Goal: Check status

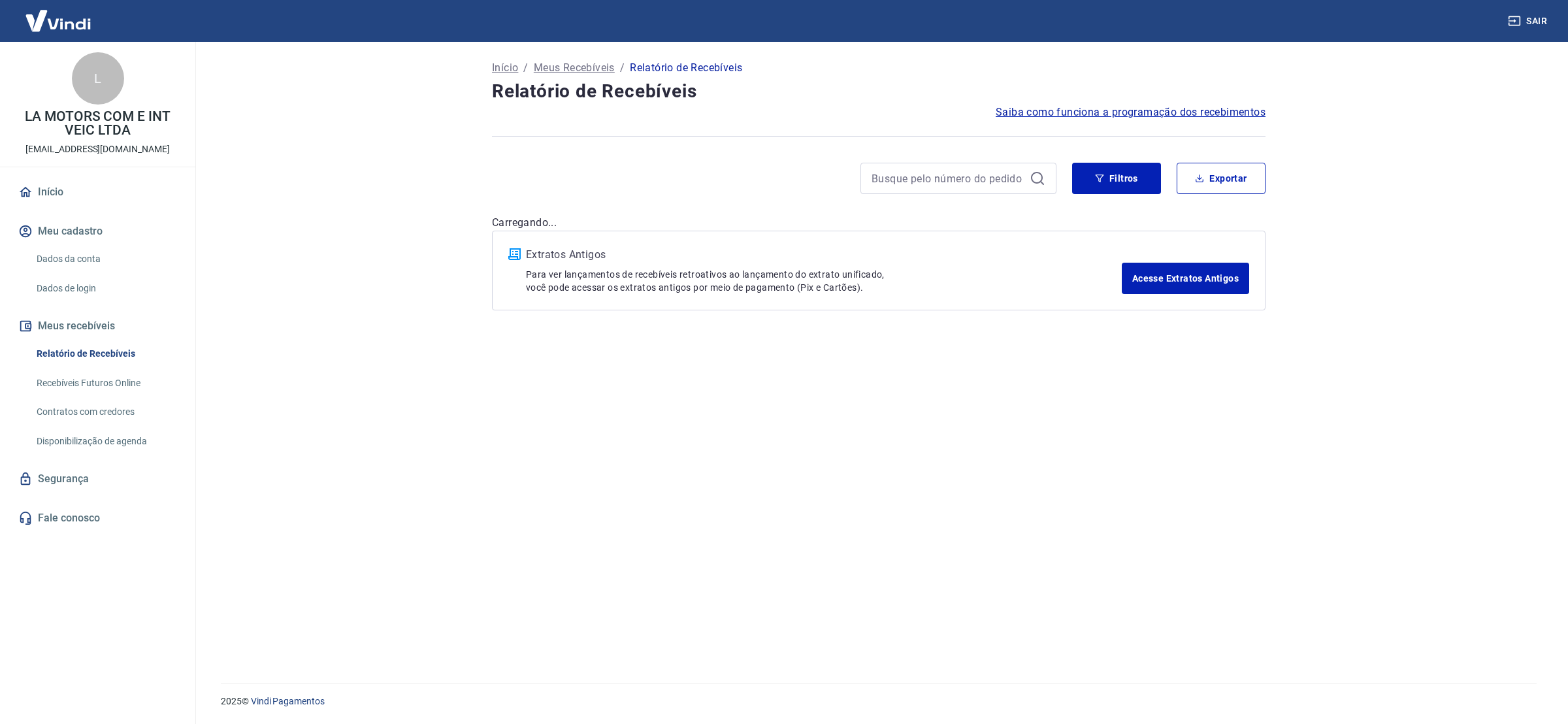
click at [379, 401] on main "Início / Meus Recebíveis / Relatório de Recebíveis Relatório de Recebíveis Saib…" at bounding box center [879, 382] width 1379 height 682
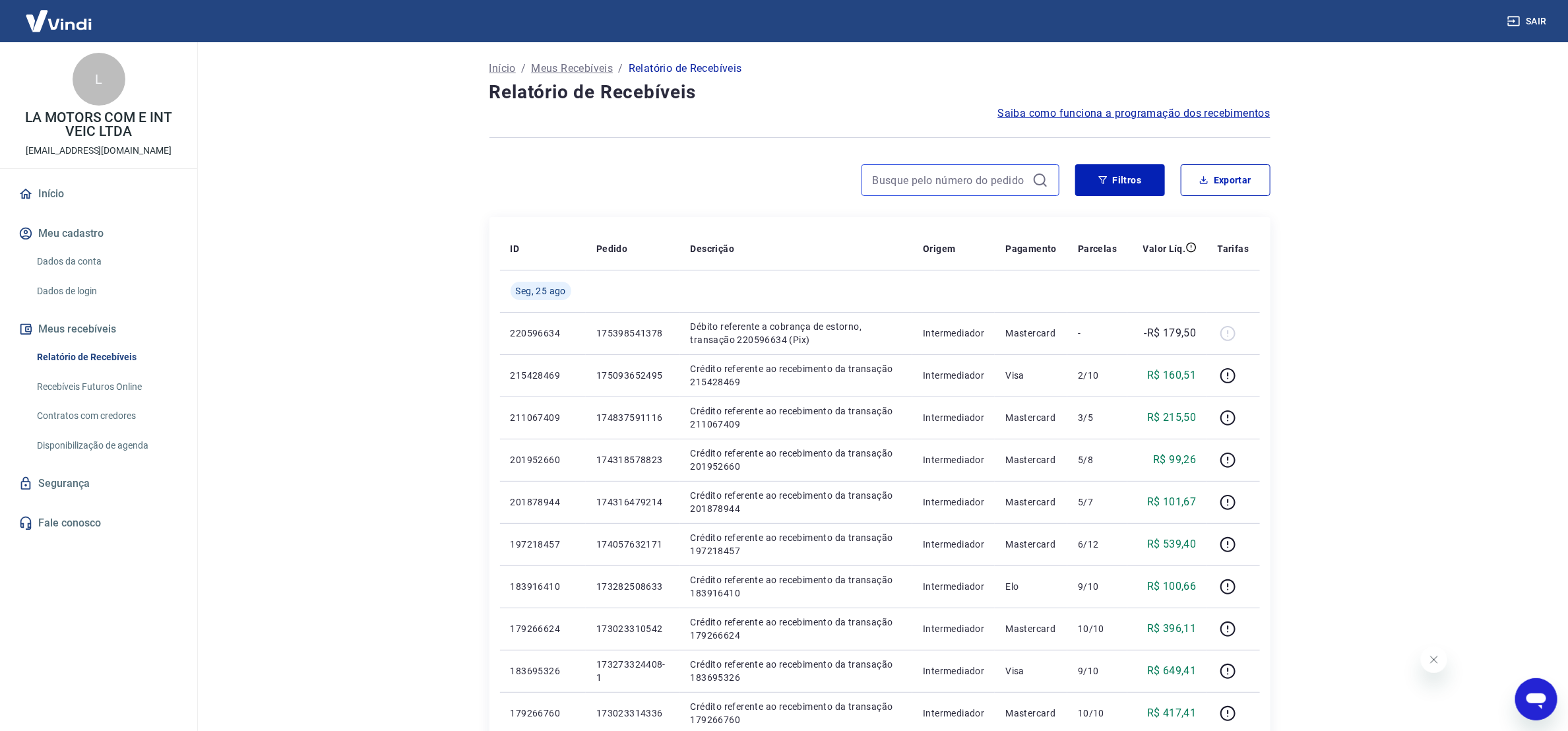
click at [952, 173] on input at bounding box center [949, 180] width 154 height 20
type input "jorge"
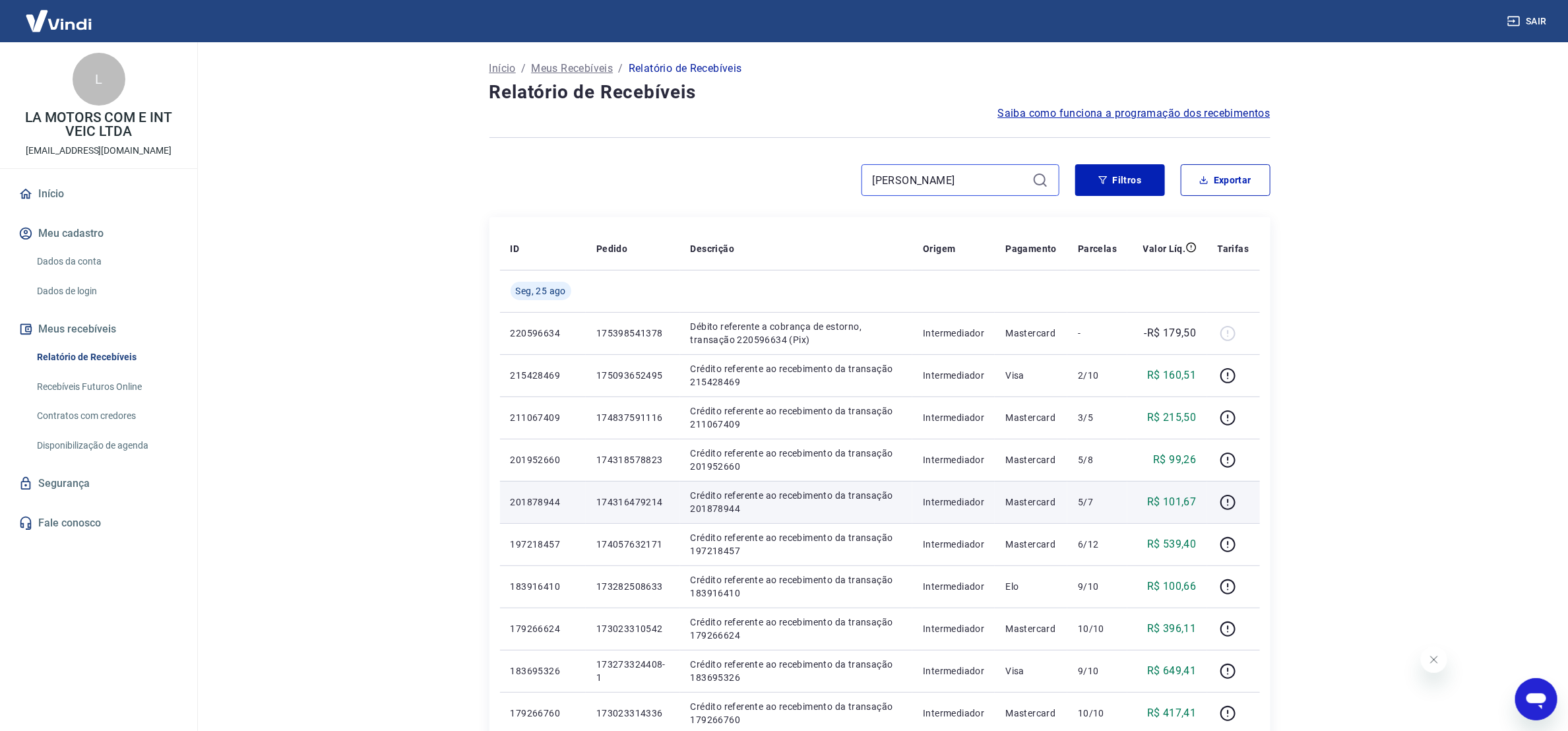
click at [968, 180] on input "jorge" at bounding box center [949, 180] width 154 height 20
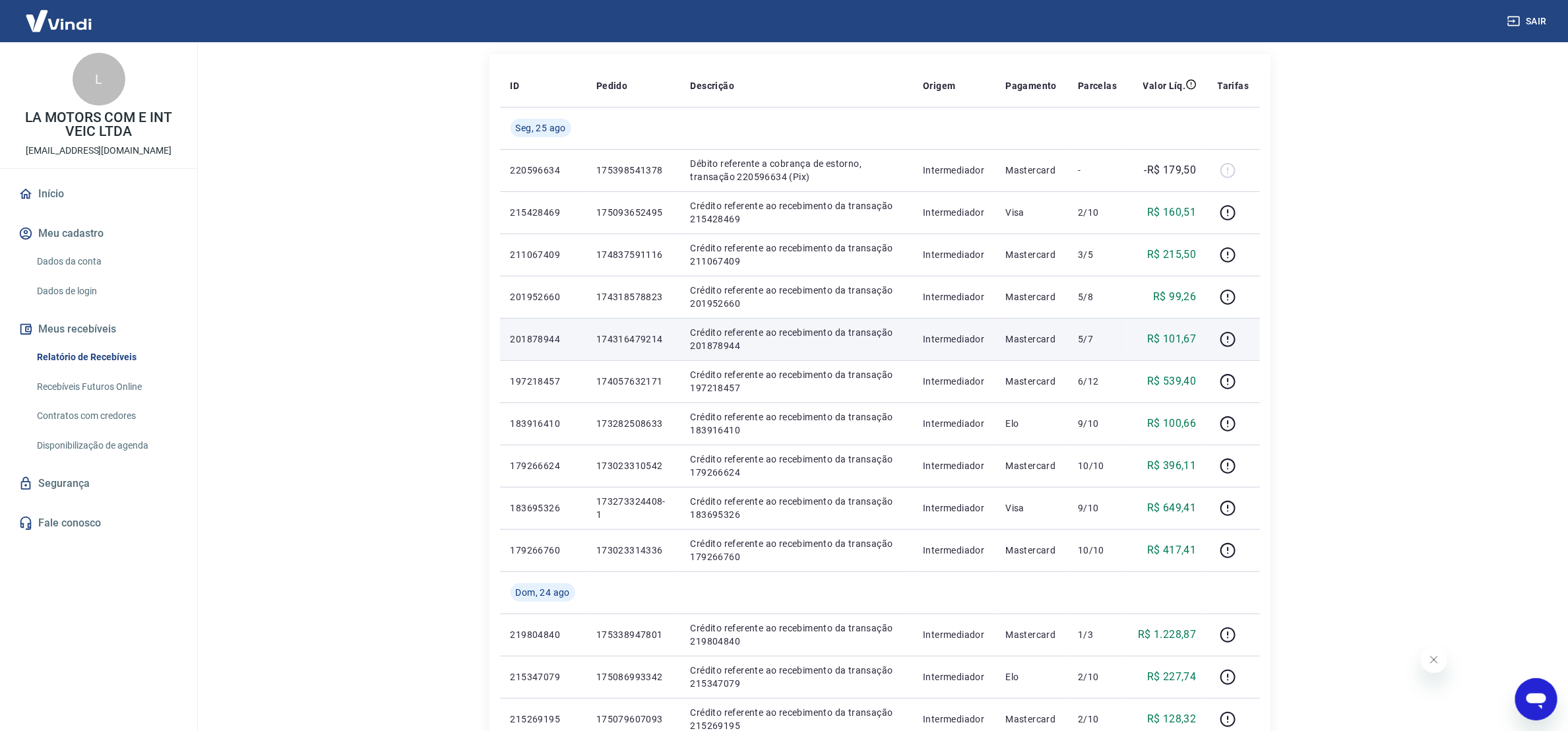
scroll to position [198, 0]
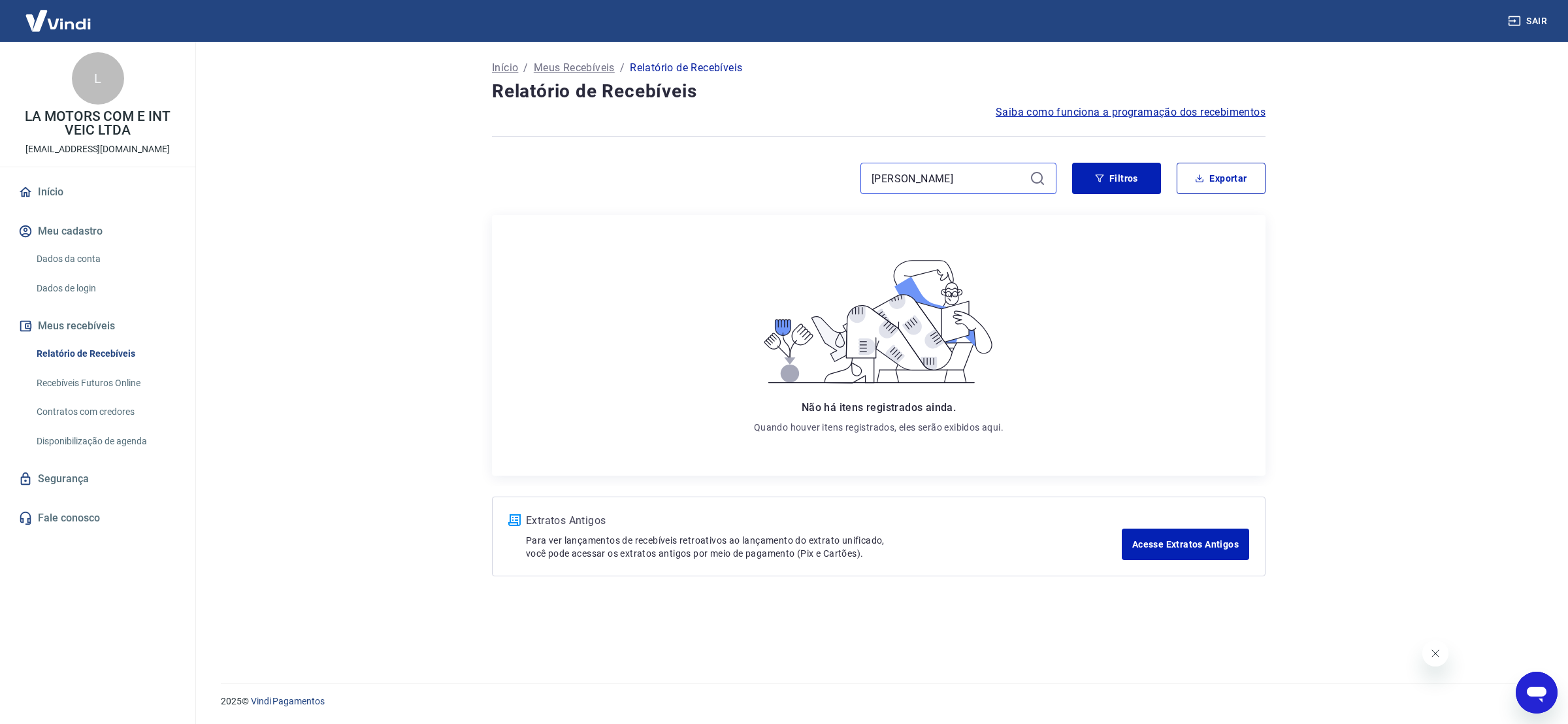
drag, startPoint x: 858, startPoint y: 175, endPoint x: 818, endPoint y: 165, distance: 41.2
click at [798, 183] on div "jorge" at bounding box center [774, 178] width 564 height 32
click at [1476, 221] on main "Início / Meus Recebíveis / Relatório de Recebíveis Relatório de Recebíveis Saib…" at bounding box center [879, 382] width 1379 height 682
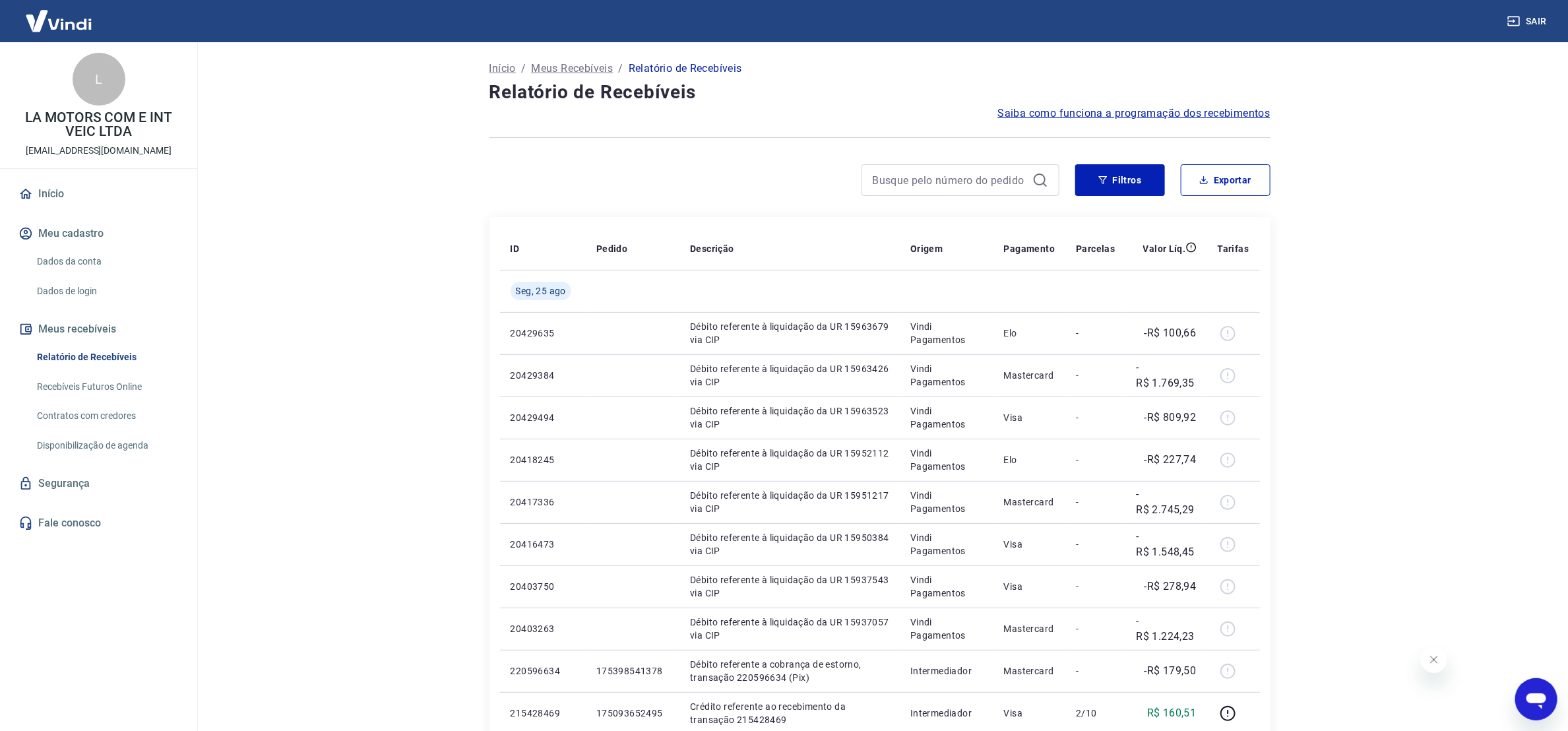
click at [1365, 143] on main "Início / Meus Recebíveis / Relatório de Recebíveis Relatório de Recebíveis Saib…" at bounding box center [879, 386] width 1376 height 688
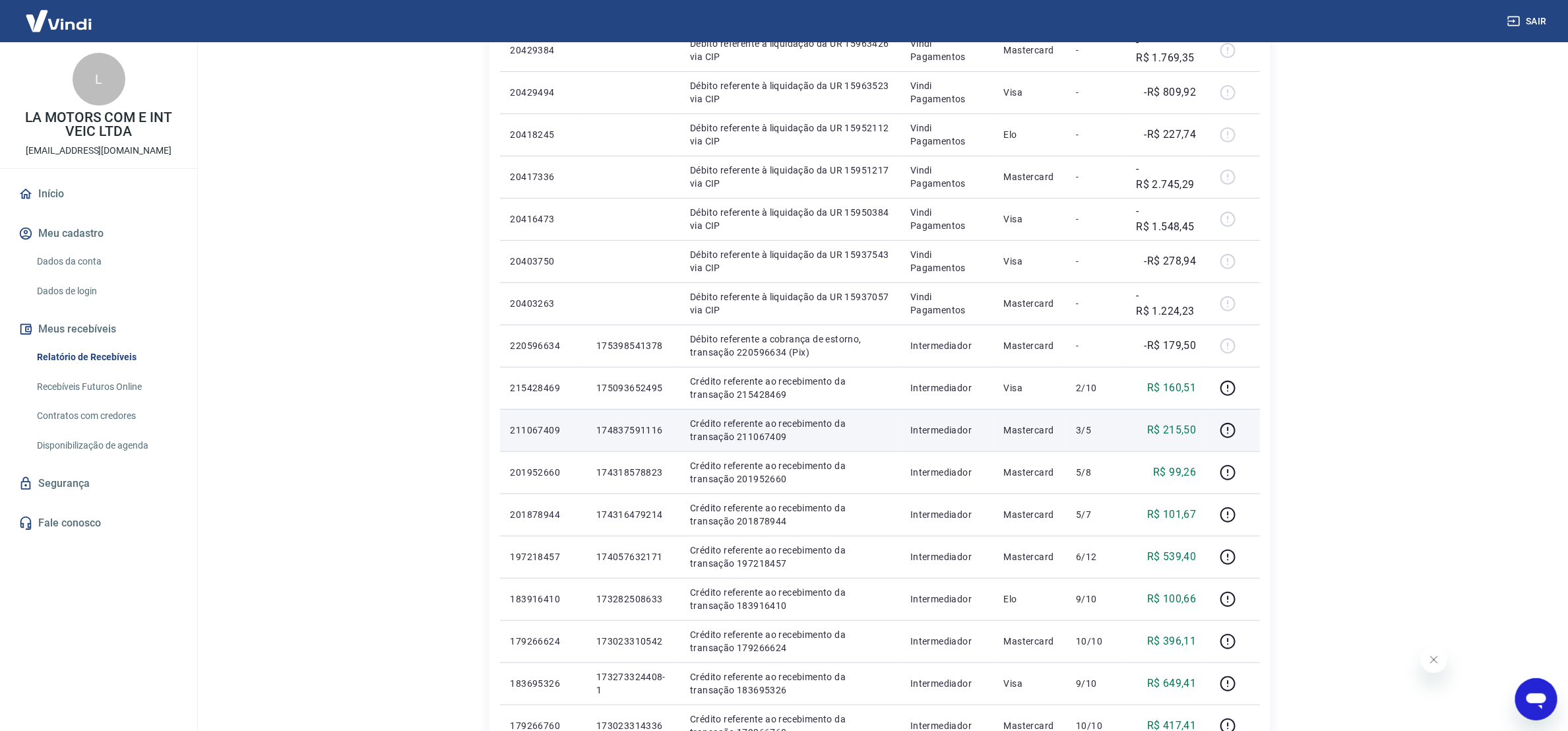
scroll to position [290, 0]
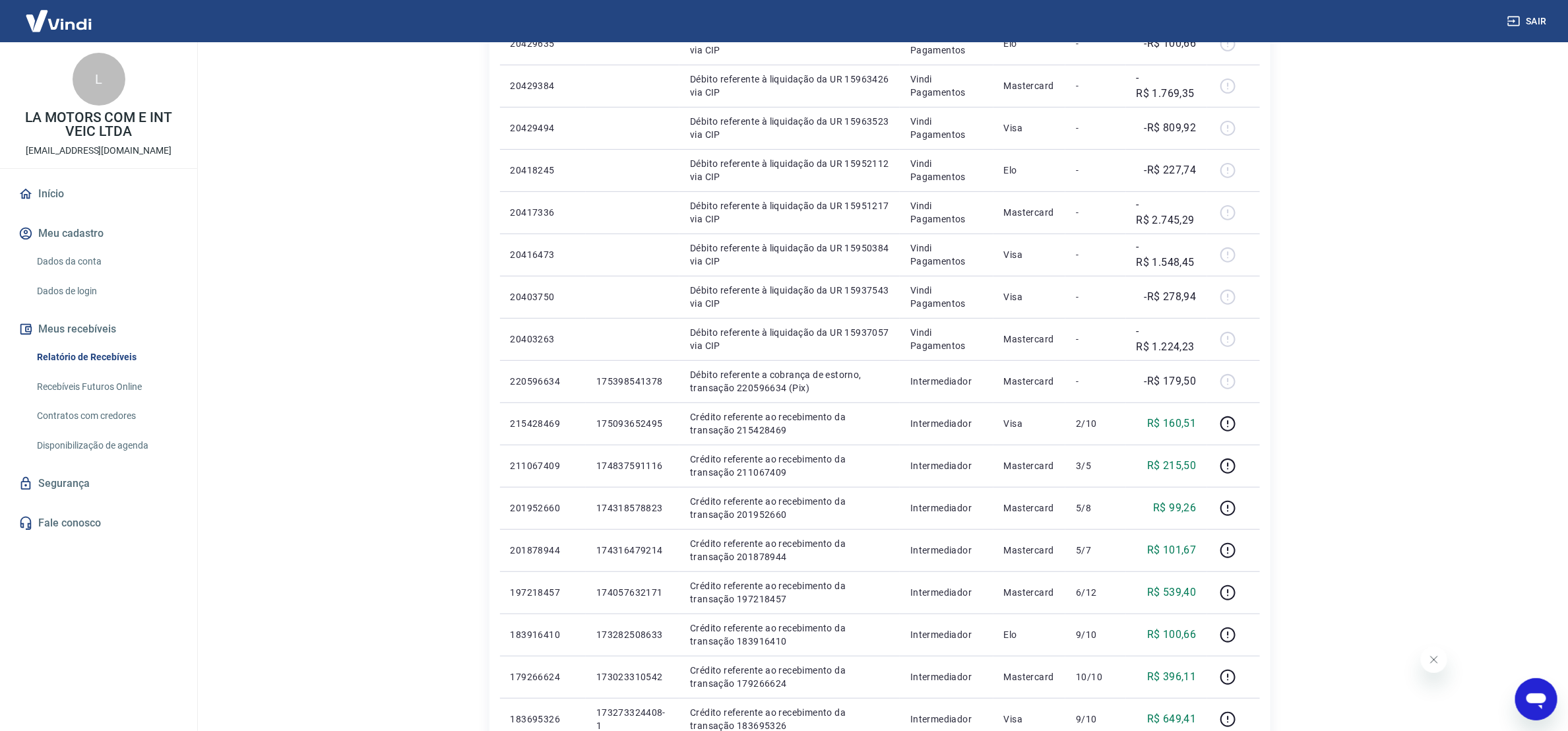
click at [1356, 67] on main "Início / Meus Recebíveis / Relatório de Recebíveis Relatório de Recebíveis Saib…" at bounding box center [879, 97] width 1376 height 688
